Goal: Task Accomplishment & Management: Manage account settings

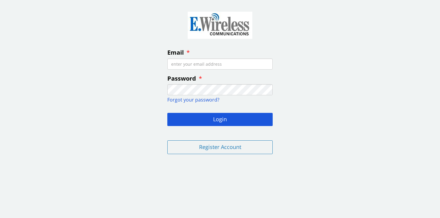
type input "roberts8887@sbcglobal.net"
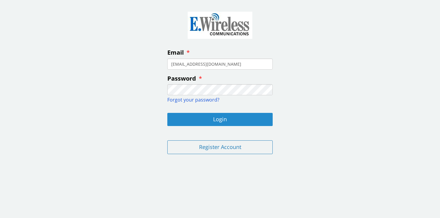
click at [211, 119] on button "Login" at bounding box center [219, 119] width 105 height 13
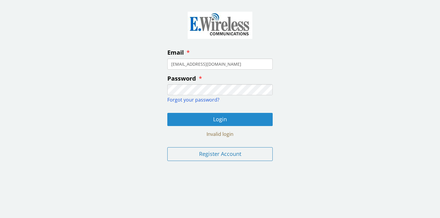
click at [211, 119] on button "Login" at bounding box center [219, 119] width 105 height 13
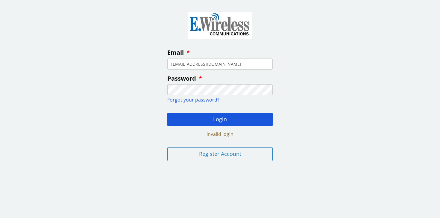
click at [347, 93] on div "Email roberts8887@sbcglobal.net Password Forgot your password? Login Invalid lo…" at bounding box center [220, 85] width 440 height 162
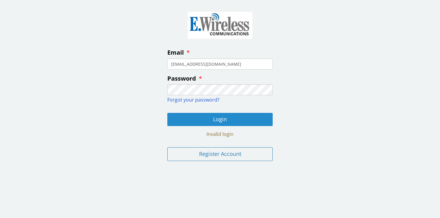
click at [224, 119] on button "Login" at bounding box center [219, 119] width 105 height 13
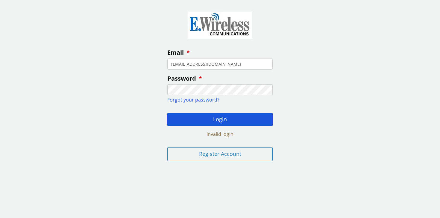
click at [210, 101] on span "Forgot your password?" at bounding box center [193, 100] width 52 height 7
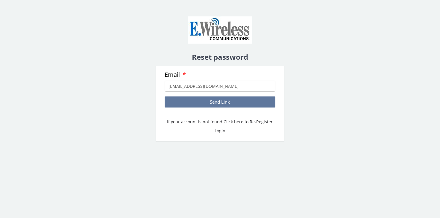
type input "roberts8887@sbcglobal.net"
click at [217, 105] on button "Send Link" at bounding box center [220, 102] width 111 height 11
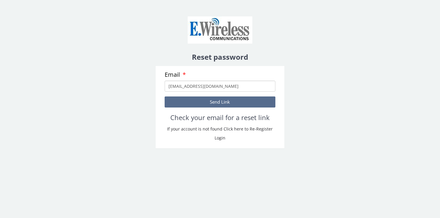
click at [287, 50] on div "Reset password" at bounding box center [220, 32] width 138 height 57
click at [215, 31] on img at bounding box center [220, 30] width 84 height 46
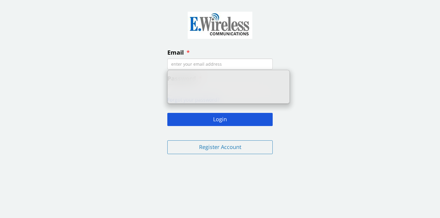
click at [180, 66] on input "Email" at bounding box center [219, 64] width 105 height 11
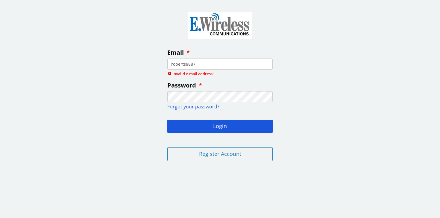
click at [154, 173] on body "Email roberts8887 Invalid e-mail address! Password Forgot your password? Login …" at bounding box center [220, 109] width 440 height 218
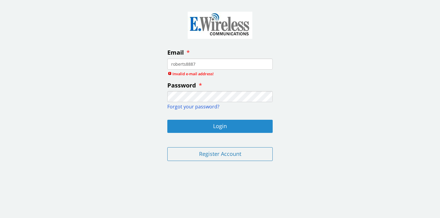
click at [211, 127] on button "Login" at bounding box center [219, 126] width 105 height 13
click at [202, 124] on button "Login" at bounding box center [219, 126] width 105 height 13
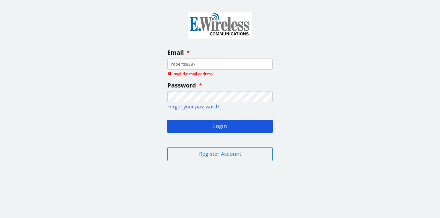
click at [205, 64] on input "roberts8887" at bounding box center [219, 64] width 105 height 11
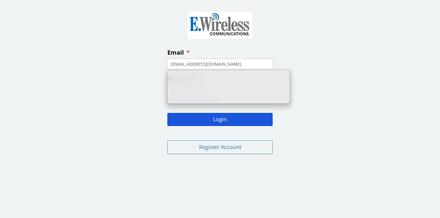
type input "roberts8887@sbcglobal.net"
click at [328, 60] on div "Email roberts8887@sbcglobal.net Password Forgot your password? Login Register A…" at bounding box center [220, 81] width 440 height 155
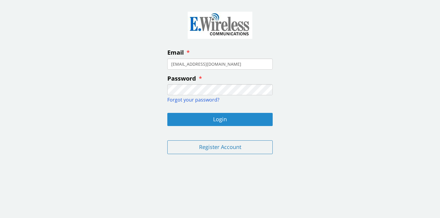
click at [205, 120] on button "Login" at bounding box center [219, 119] width 105 height 13
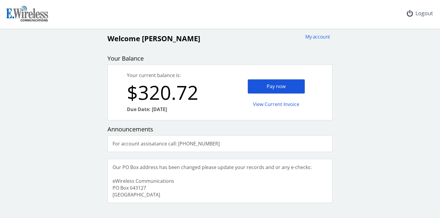
click at [277, 85] on div "Pay now" at bounding box center [276, 86] width 57 height 15
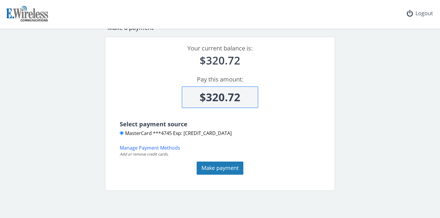
scroll to position [22, 0]
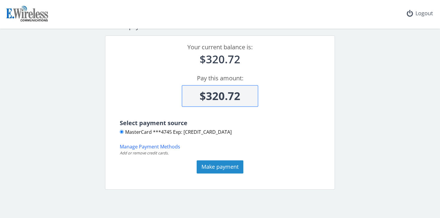
click at [213, 166] on button "Make payment" at bounding box center [220, 167] width 47 height 13
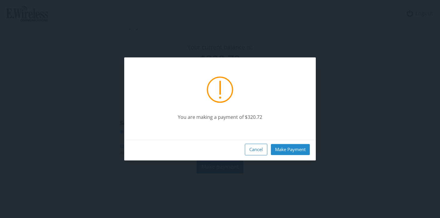
click at [298, 149] on button "Make Payment" at bounding box center [290, 149] width 39 height 11
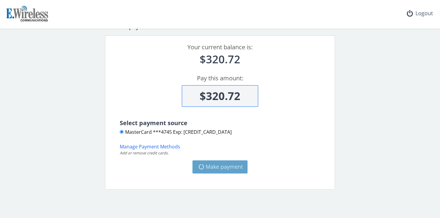
type input "$0"
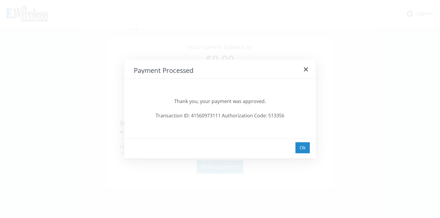
click at [304, 148] on div "Ok" at bounding box center [302, 147] width 14 height 11
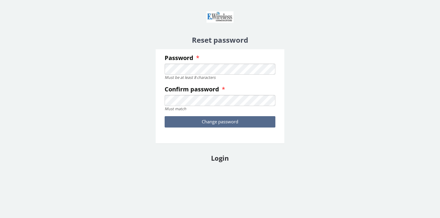
click at [85, 140] on div "Reset password Password Must be at least 8 characters Confirm password Must mat…" at bounding box center [220, 85] width 440 height 162
click at [191, 119] on button "Change password" at bounding box center [220, 121] width 111 height 11
